Goal: Understand process/instructions

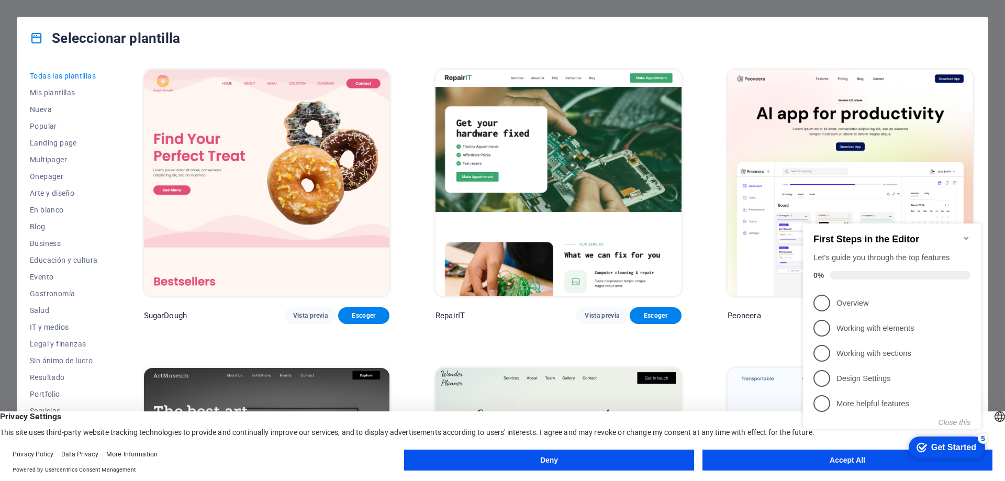
click at [824, 459] on div "checkmark Get Started 5 First Steps in the Editor Let's guide you through the t…" at bounding box center [893, 335] width 190 height 254
click at [845, 461] on div "checkmark Get Started 5 First Steps in the Editor Let's guide you through the t…" at bounding box center [893, 335] width 190 height 254
click at [839, 460] on div "checkmark Get Started 5 First Steps in the Editor Let's guide you through the t…" at bounding box center [893, 335] width 190 height 254
click at [965, 237] on icon "Minimize checklist" at bounding box center [965, 238] width 5 height 3
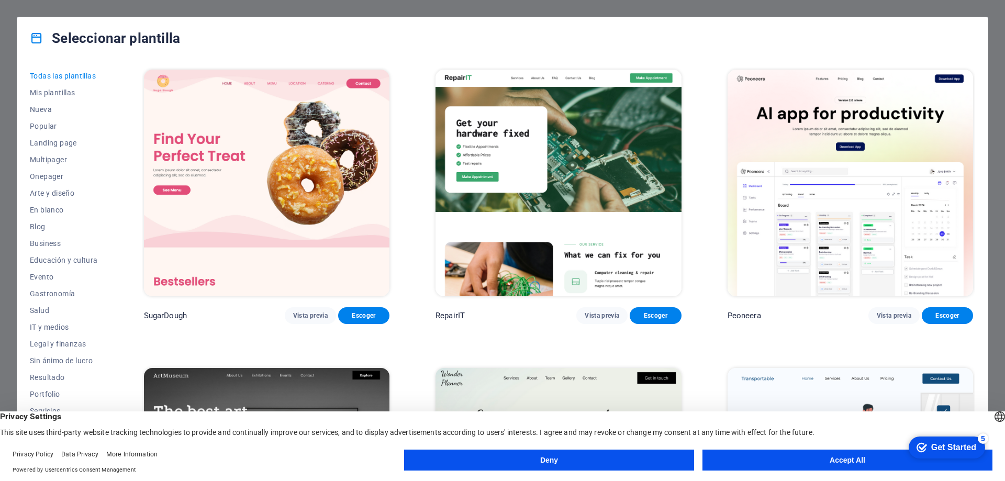
click at [827, 461] on button "Accept All" at bounding box center [847, 459] width 290 height 21
